Goal: Task Accomplishment & Management: Use online tool/utility

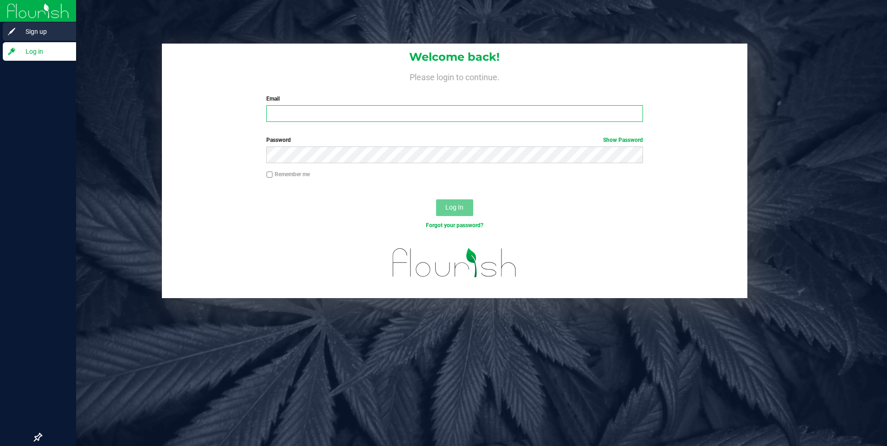
type input "[EMAIL_ADDRESS][DOMAIN_NAME]"
click at [27, 32] on span "Sign up" at bounding box center [44, 31] width 56 height 11
click at [42, 55] on span "Log in" at bounding box center [44, 51] width 56 height 11
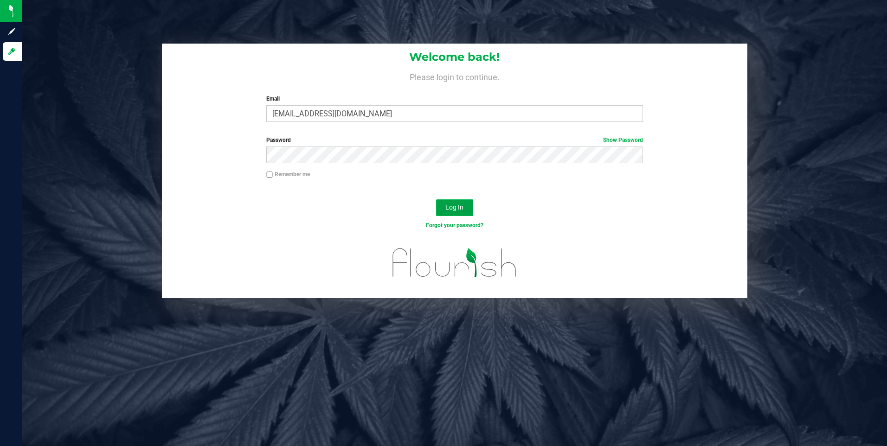
click at [458, 214] on button "Log In" at bounding box center [454, 207] width 37 height 17
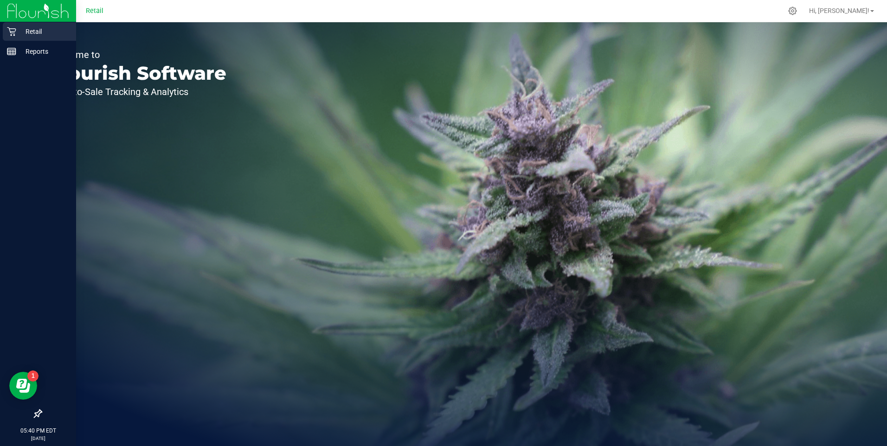
click at [21, 29] on p "Retail" at bounding box center [44, 31] width 56 height 11
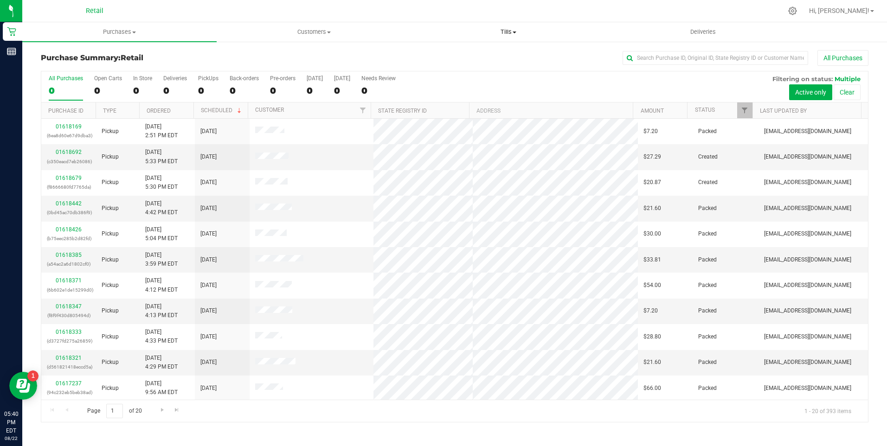
click at [514, 34] on span "Tills" at bounding box center [508, 32] width 193 height 8
click at [433, 54] on span "Manage tills" at bounding box center [442, 56] width 63 height 8
